Goal: Information Seeking & Learning: Learn about a topic

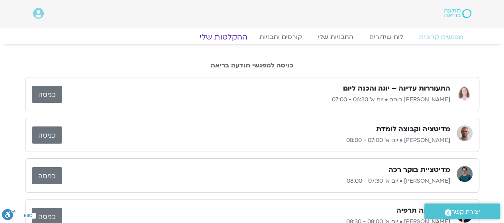
click at [230, 35] on link "ההקלטות שלי" at bounding box center [223, 37] width 67 height 10
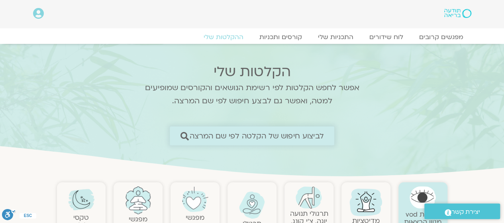
click at [238, 133] on span "לביצוע חיפוש של הקלטה לפי שם המרצה" at bounding box center [257, 135] width 134 height 8
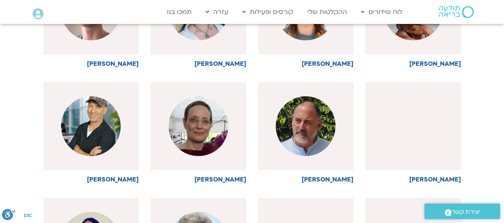
scroll to position [239, 0]
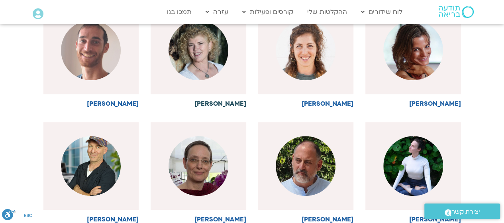
click at [237, 102] on h6 "מור דואני" at bounding box center [199, 103] width 96 height 7
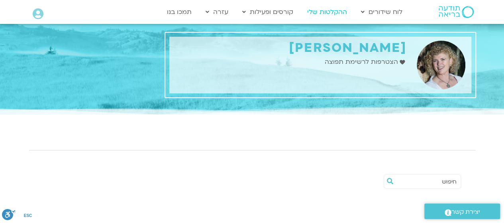
click at [320, 12] on link "ההקלטות שלי" at bounding box center [327, 11] width 48 height 15
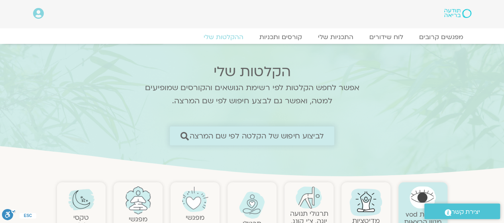
click at [249, 131] on span "לביצוע חיפוש של הקלטה לפי שם המרצה" at bounding box center [257, 135] width 134 height 8
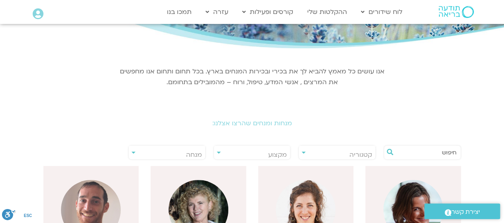
scroll to position [159, 0]
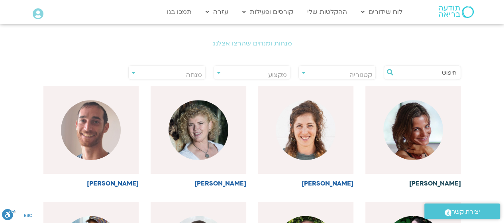
click at [448, 182] on h6 "[PERSON_NAME]" at bounding box center [413, 183] width 96 height 7
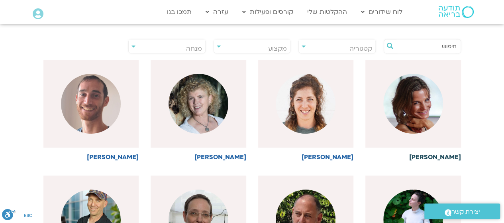
scroll to position [198, 0]
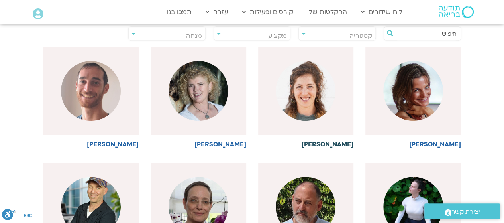
click at [341, 143] on h6 "[PERSON_NAME]" at bounding box center [306, 144] width 96 height 7
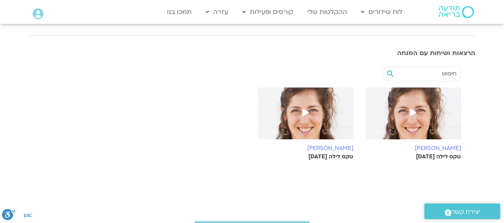
scroll to position [119, 0]
